Goal: Task Accomplishment & Management: Complete application form

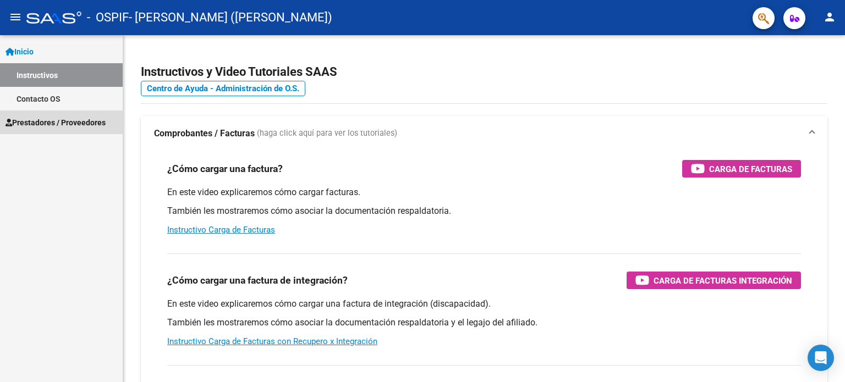
click at [76, 124] on span "Prestadores / Proveedores" at bounding box center [55, 123] width 100 height 12
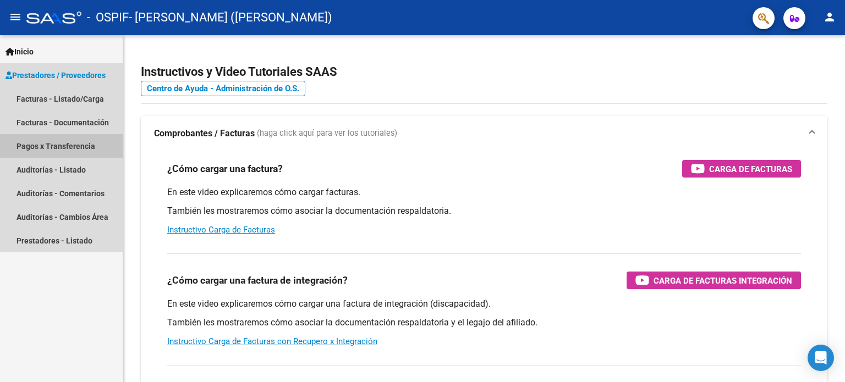
click at [79, 145] on link "Pagos x Transferencia" at bounding box center [61, 146] width 123 height 24
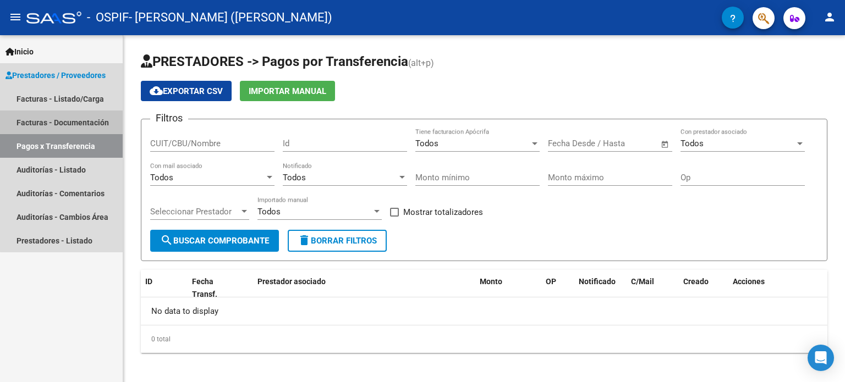
click at [79, 119] on link "Facturas - Documentación" at bounding box center [61, 123] width 123 height 24
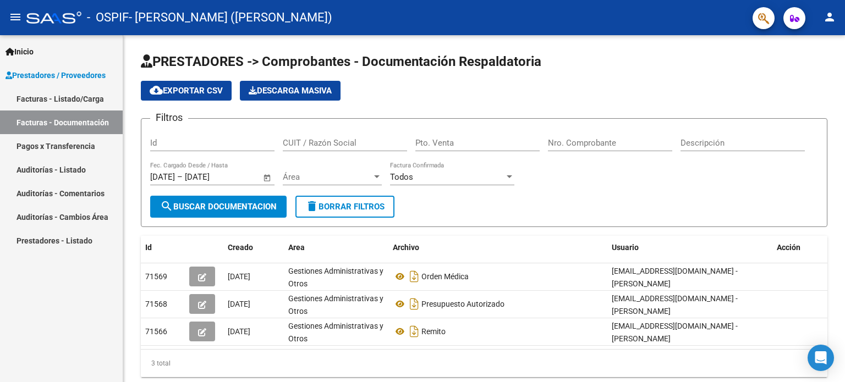
click at [81, 147] on link "Pagos x Transferencia" at bounding box center [61, 146] width 123 height 24
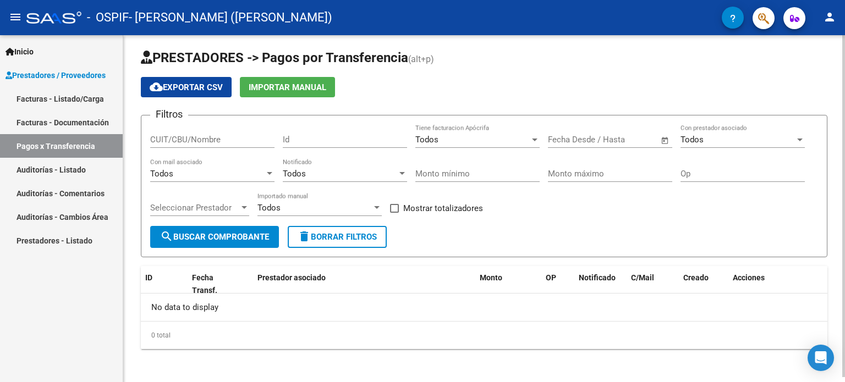
scroll to position [4, 0]
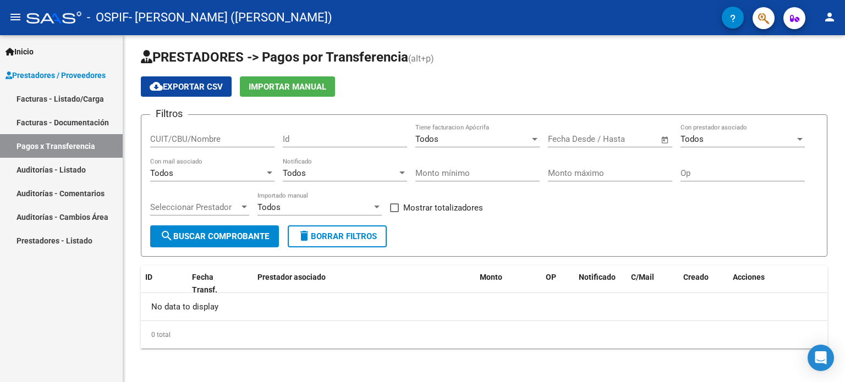
click at [60, 101] on link "Facturas - Listado/Carga" at bounding box center [61, 99] width 123 height 24
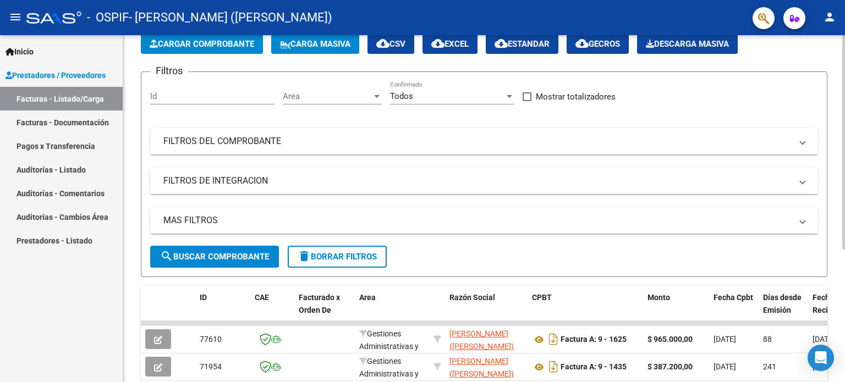
scroll to position [62, 0]
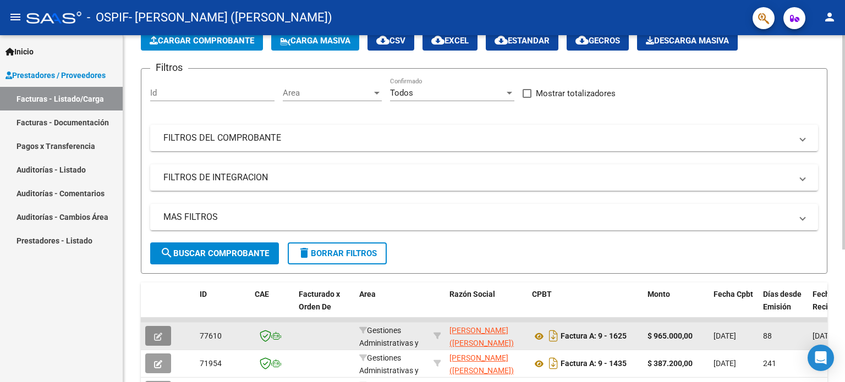
click at [156, 336] on icon "button" at bounding box center [158, 337] width 8 height 8
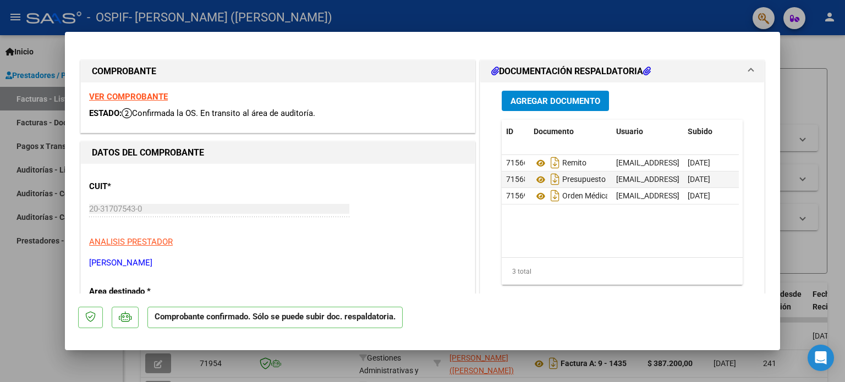
click at [813, 75] on div at bounding box center [422, 191] width 845 height 382
type input "$ 0,00"
